Goal: Task Accomplishment & Management: Use online tool/utility

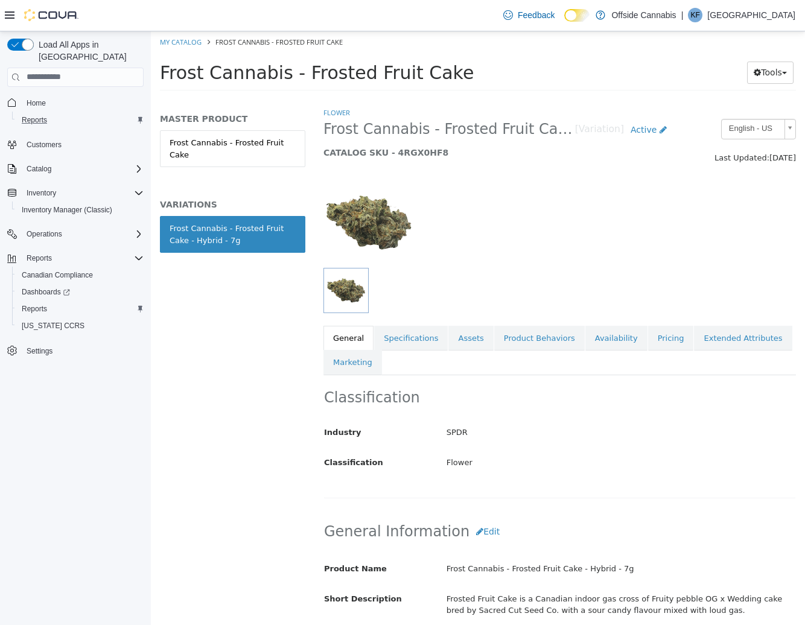
click at [85, 113] on div "Reports" at bounding box center [80, 120] width 127 height 14
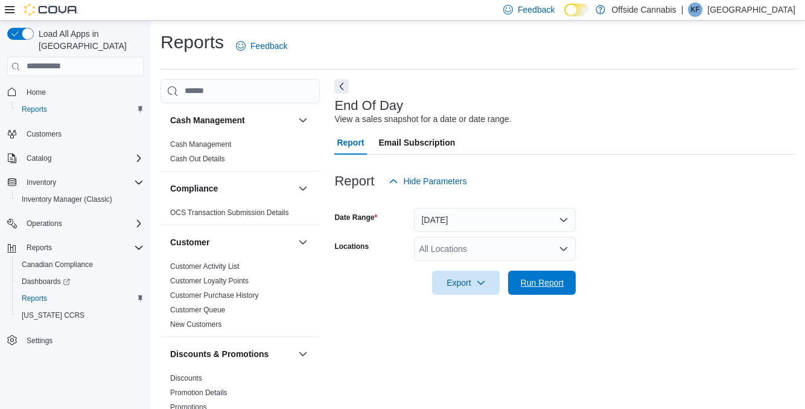
click at [569, 289] on button "Run Report" at bounding box center [542, 282] width 68 height 24
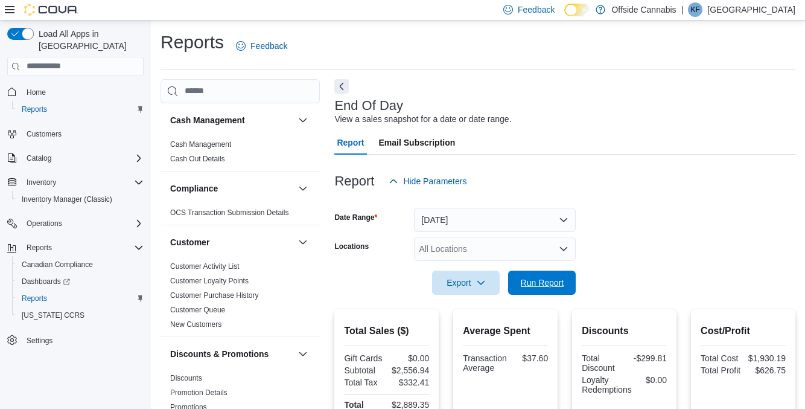
click at [543, 288] on span "Run Report" at bounding box center [542, 282] width 43 height 12
click at [557, 286] on span "Run Report" at bounding box center [542, 282] width 43 height 12
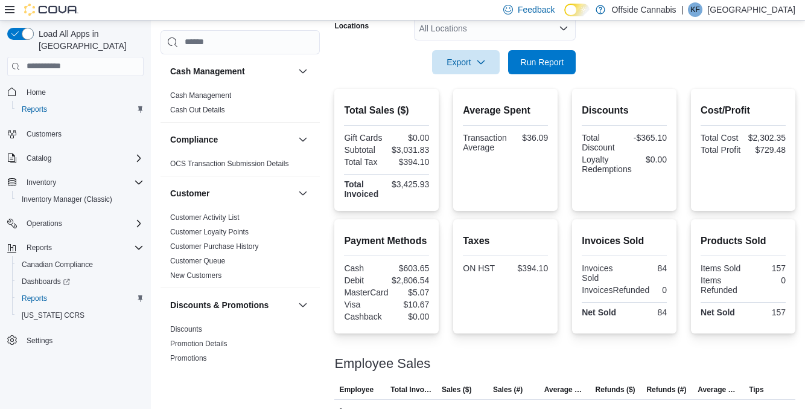
scroll to position [314, 0]
